Goal: Task Accomplishment & Management: Complete application form

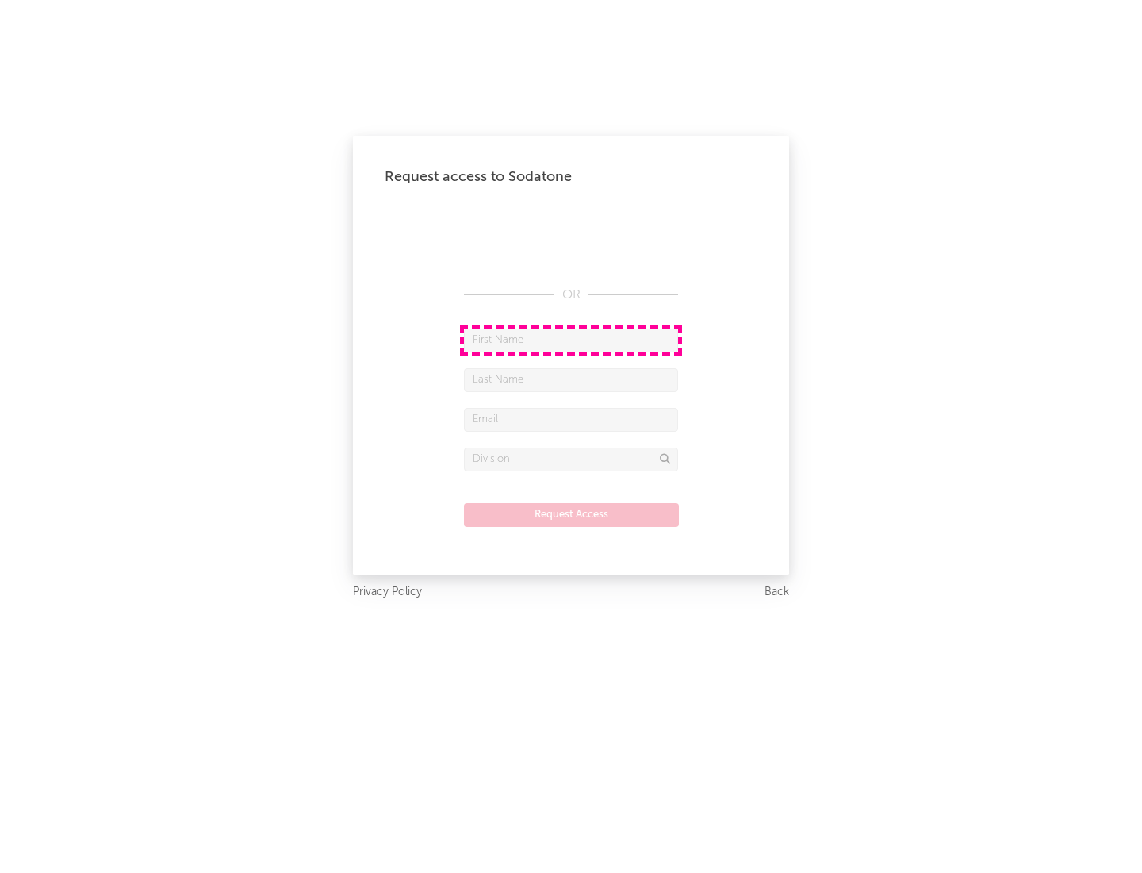
click at [571, 340] on input "text" at bounding box center [571, 340] width 214 height 24
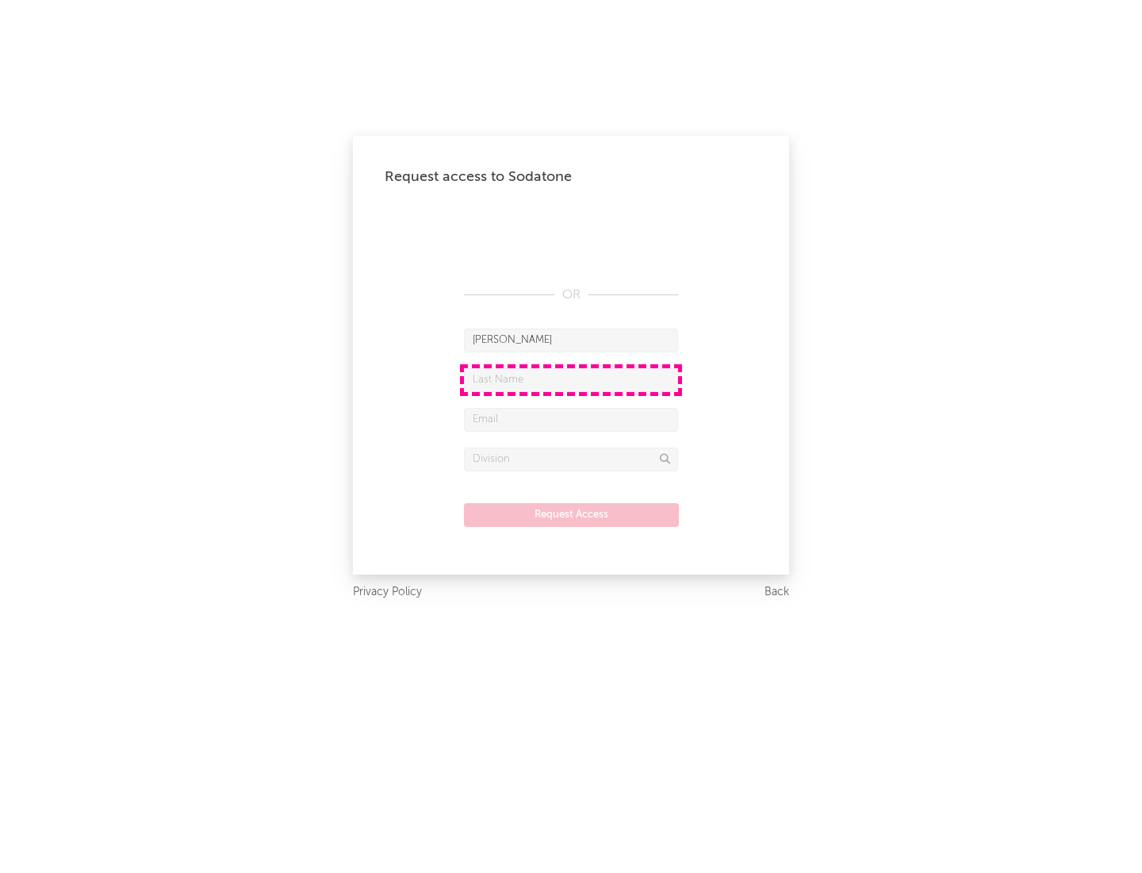
type input "[PERSON_NAME]"
click at [571, 379] on input "text" at bounding box center [571, 380] width 214 height 24
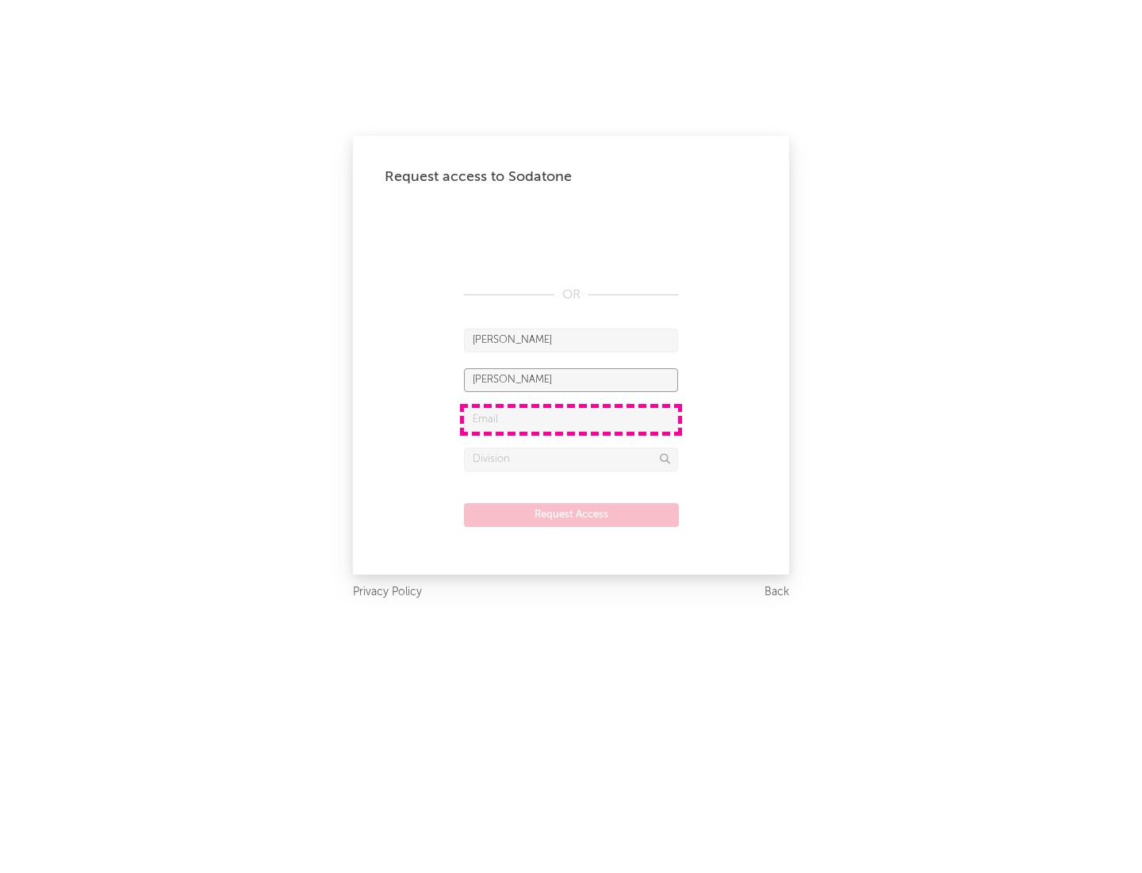
type input "[PERSON_NAME]"
click at [571, 419] on input "text" at bounding box center [571, 420] width 214 height 24
type input "[EMAIL_ADDRESS][DOMAIN_NAME]"
click at [571, 459] on input "text" at bounding box center [571, 459] width 214 height 24
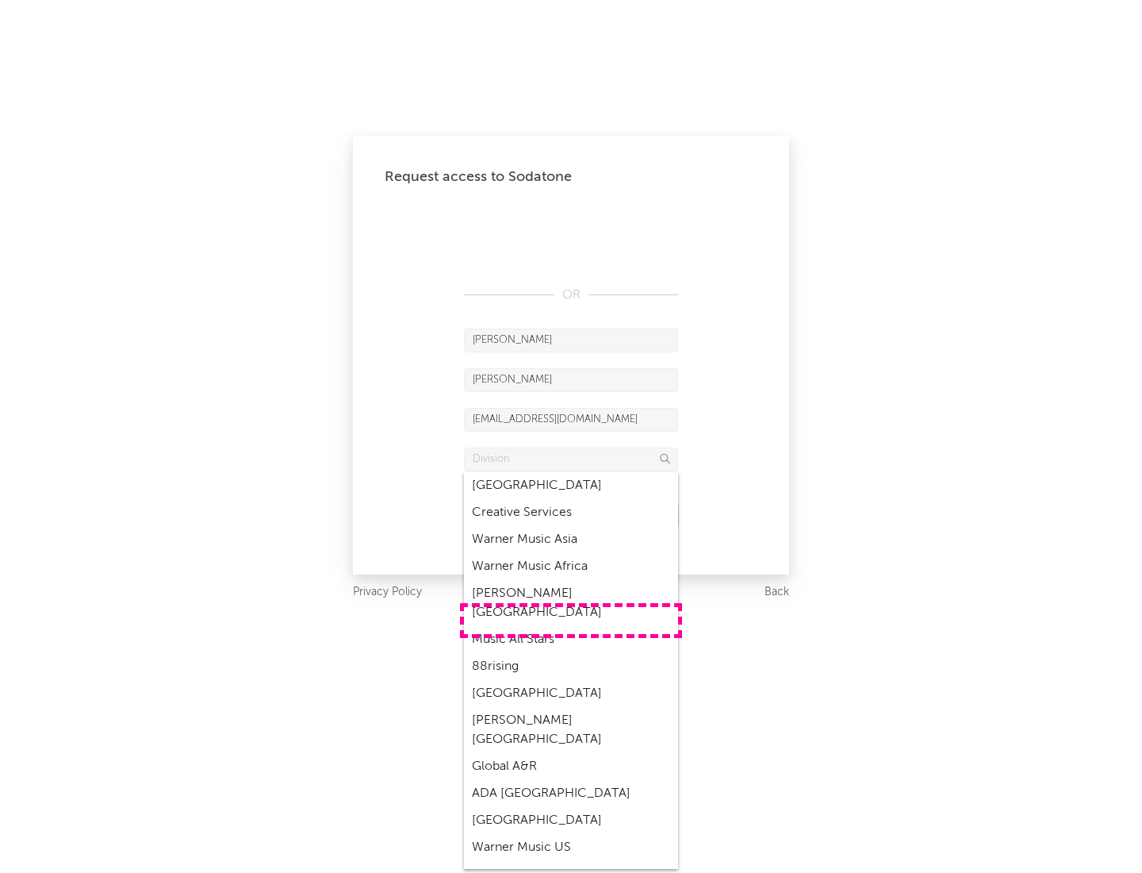
click at [571, 626] on div "Music All Stars" at bounding box center [571, 639] width 214 height 27
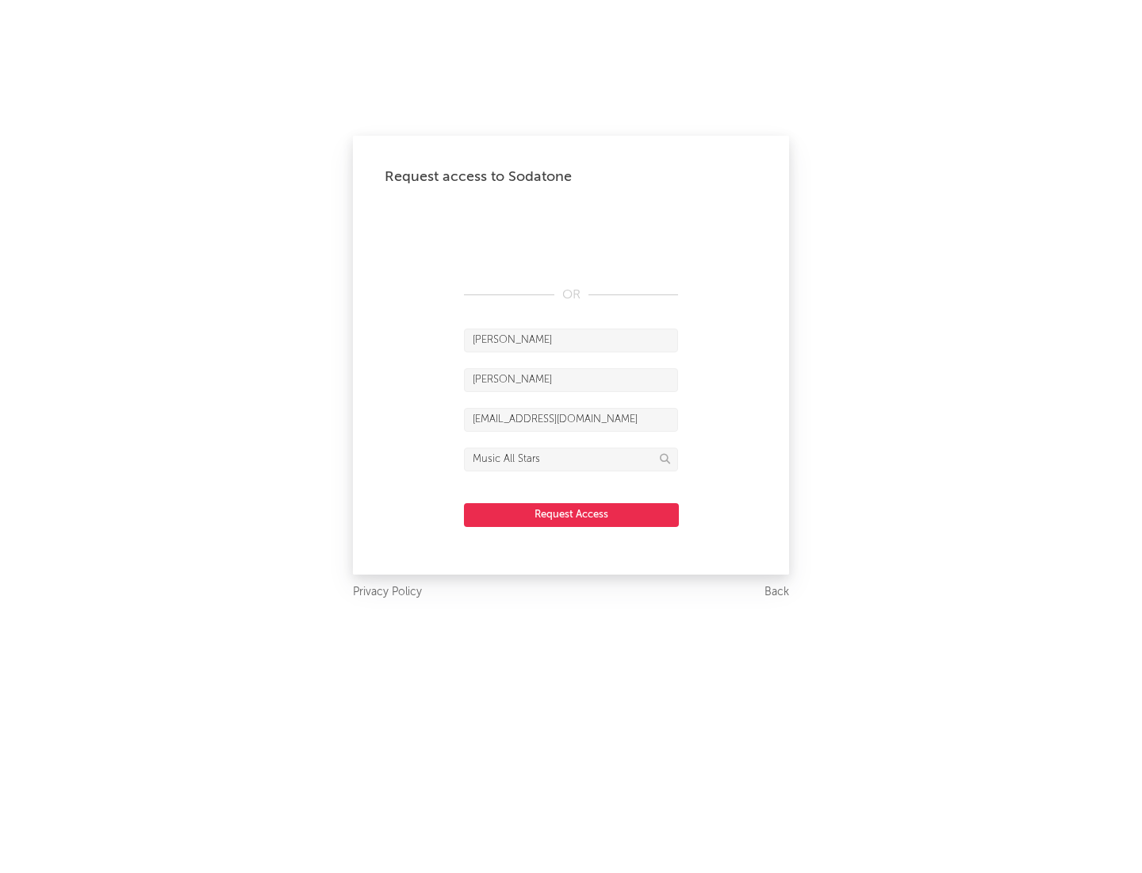
type input "Music All Stars"
click at [571, 514] on button "Request Access" at bounding box center [571, 515] width 215 height 24
